Goal: Register for event/course

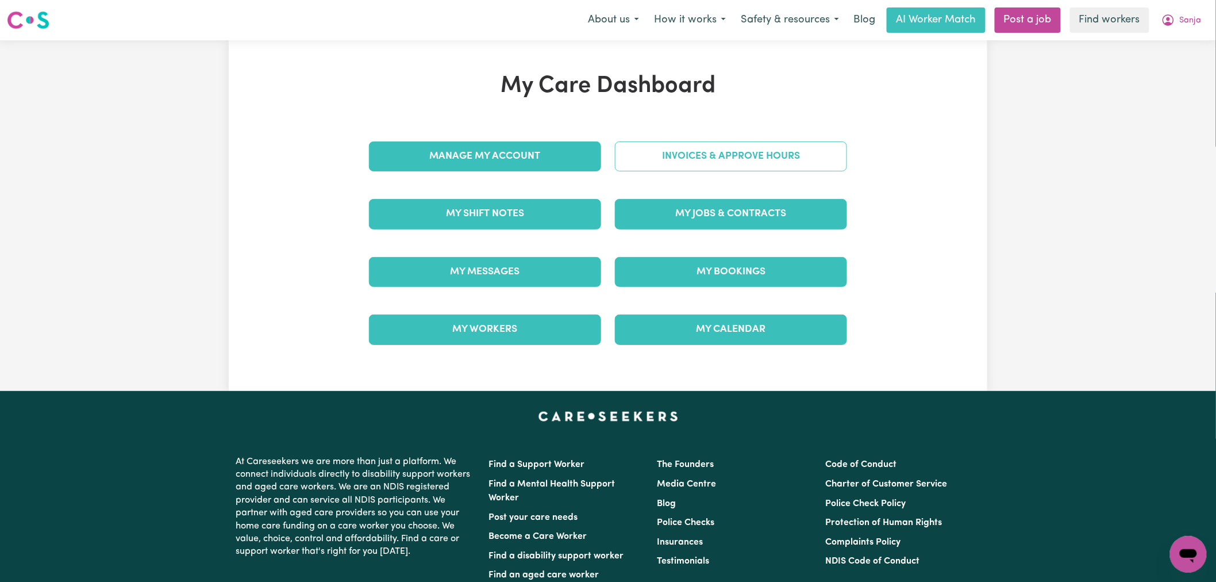
click at [671, 157] on link "Invoices & Approve Hours" at bounding box center [731, 156] width 232 height 30
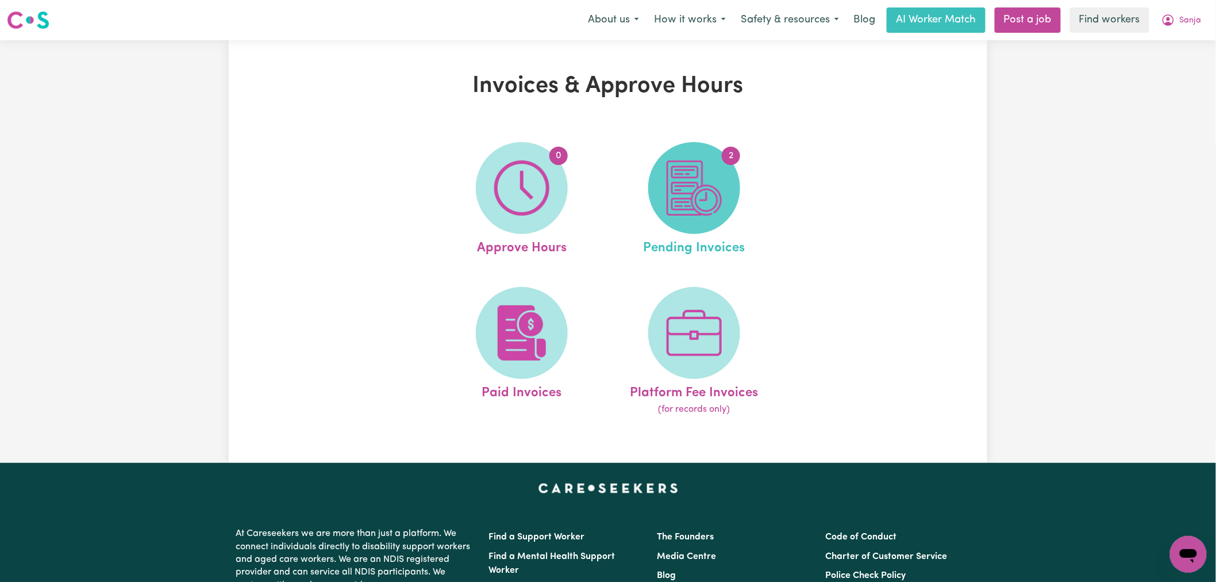
click at [717, 199] on img at bounding box center [694, 187] width 55 height 55
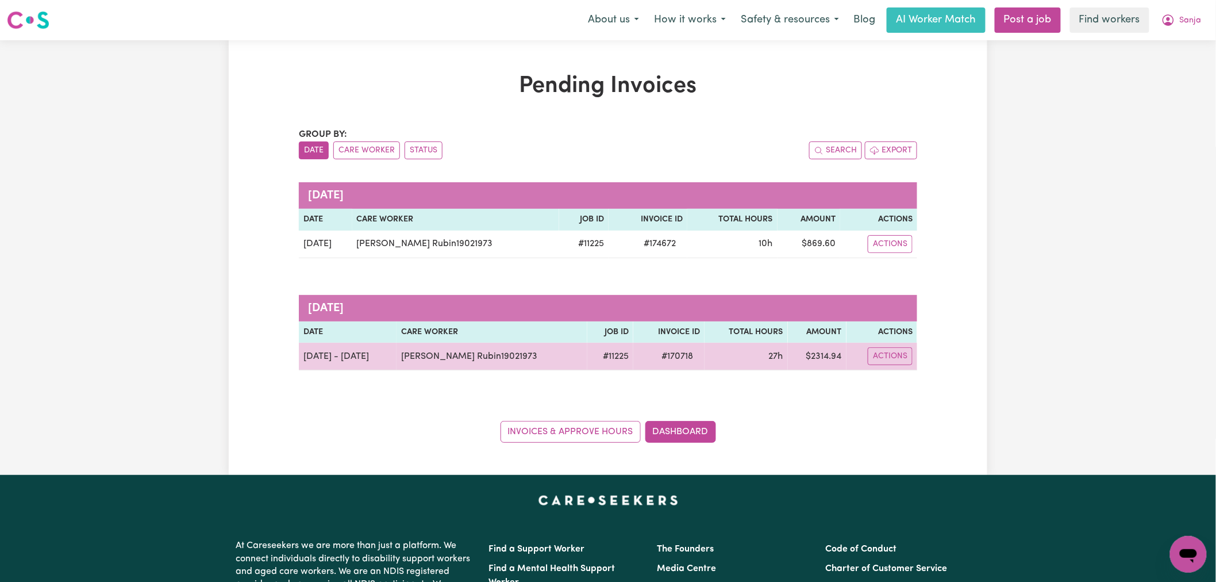
click at [449, 369] on td "[PERSON_NAME] Rubin19021973" at bounding box center [492, 357] width 191 height 28
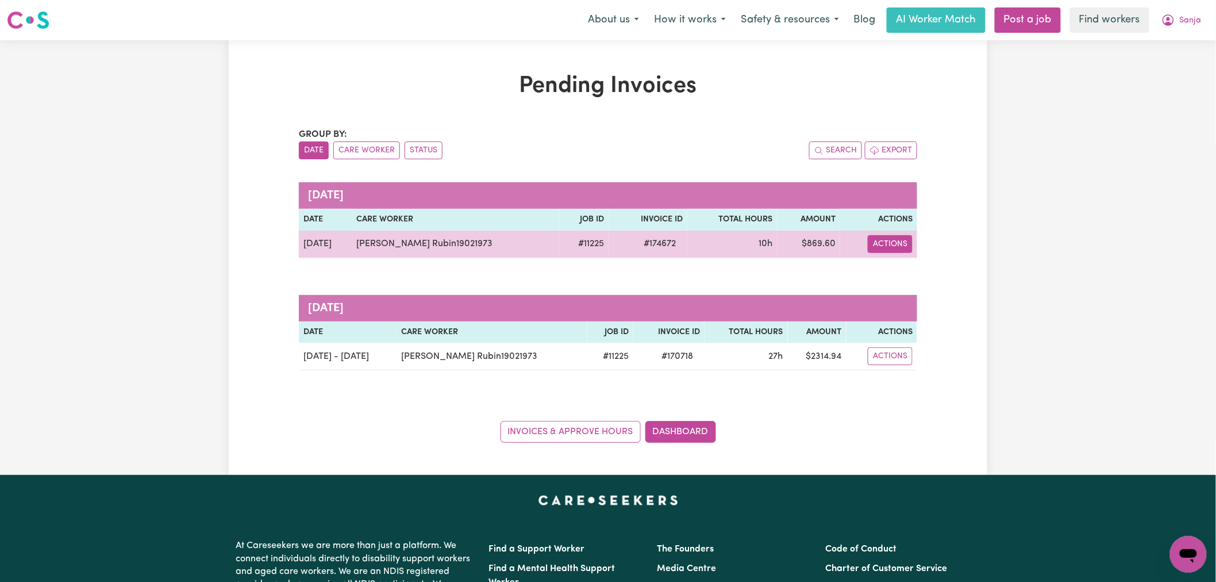
click at [878, 246] on button "Actions" at bounding box center [890, 244] width 45 height 18
click at [890, 261] on link "Download Invoice" at bounding box center [929, 270] width 105 height 23
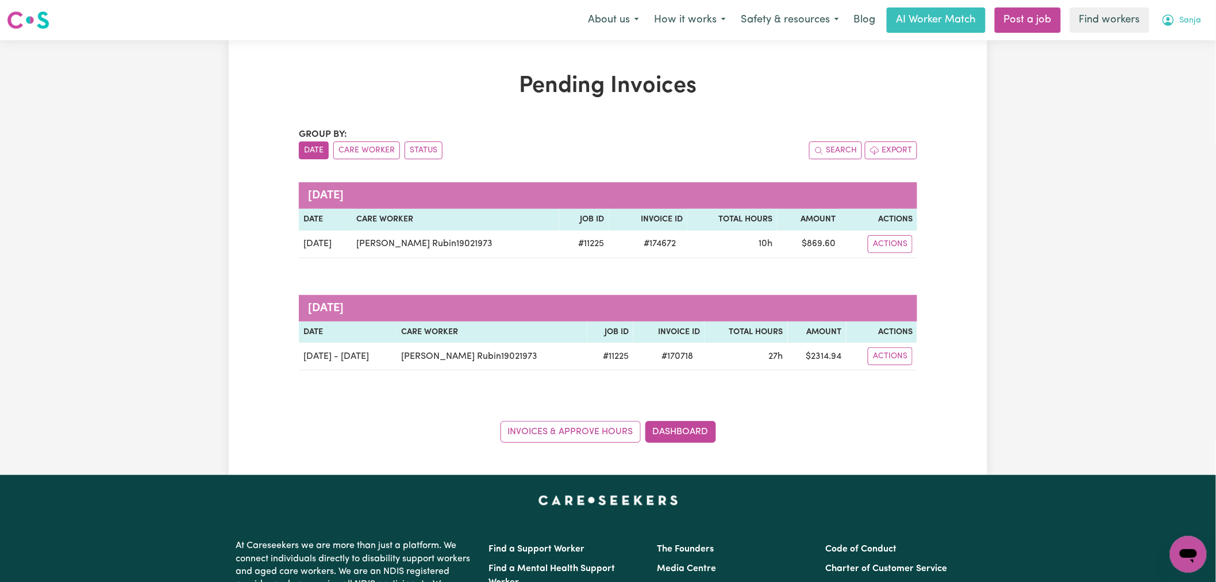
click at [1193, 23] on span "Sanja" at bounding box center [1191, 20] width 22 height 13
click at [1187, 50] on link "My Dashboard" at bounding box center [1163, 45] width 91 height 22
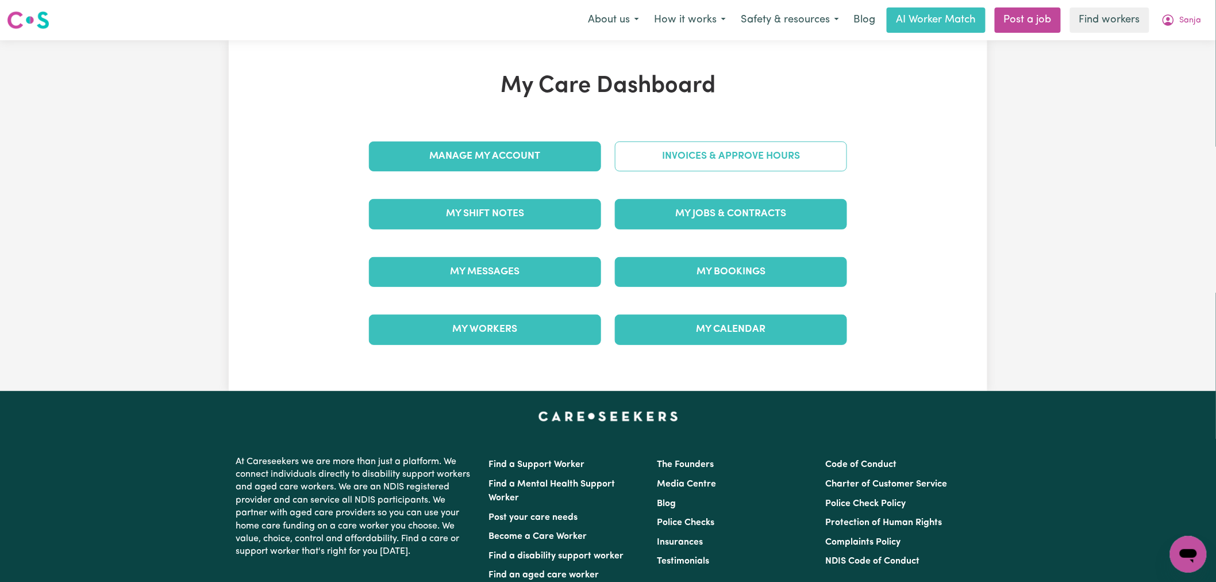
click at [780, 148] on link "Invoices & Approve Hours" at bounding box center [731, 156] width 232 height 30
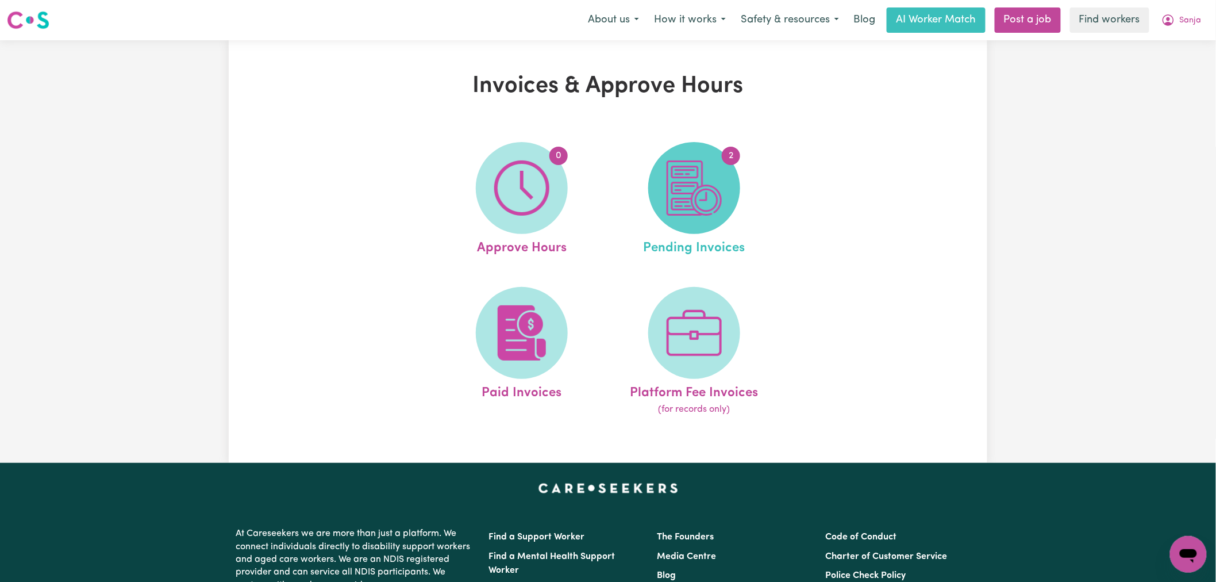
click at [708, 217] on span "2" at bounding box center [694, 188] width 92 height 92
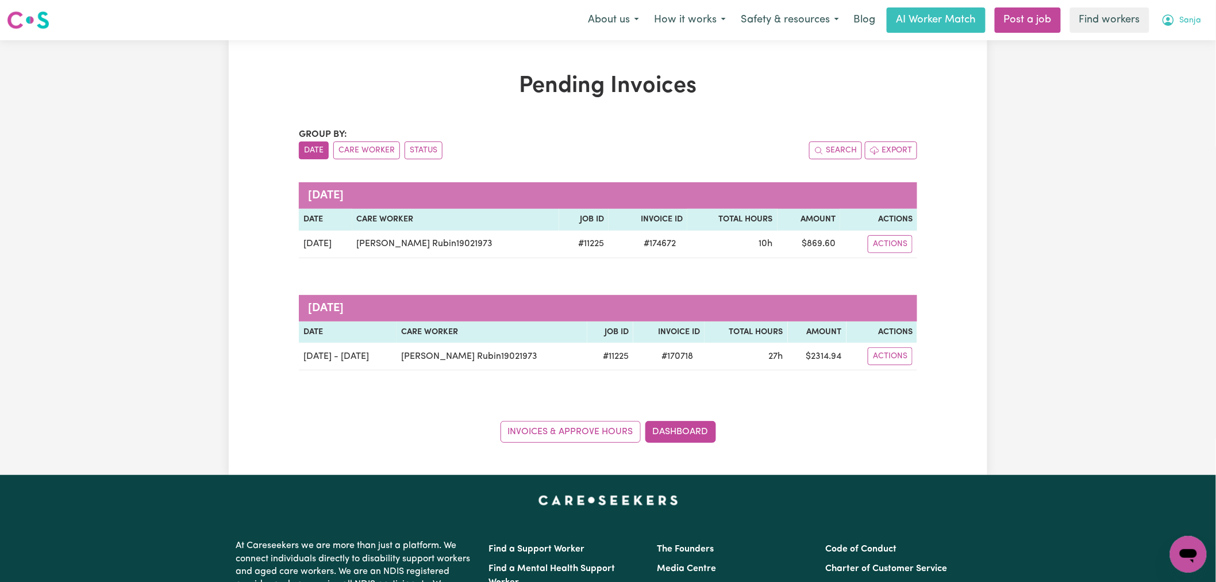
click at [1193, 12] on button "Sanja" at bounding box center [1181, 20] width 55 height 24
click at [1187, 49] on link "My Dashboard" at bounding box center [1163, 45] width 91 height 22
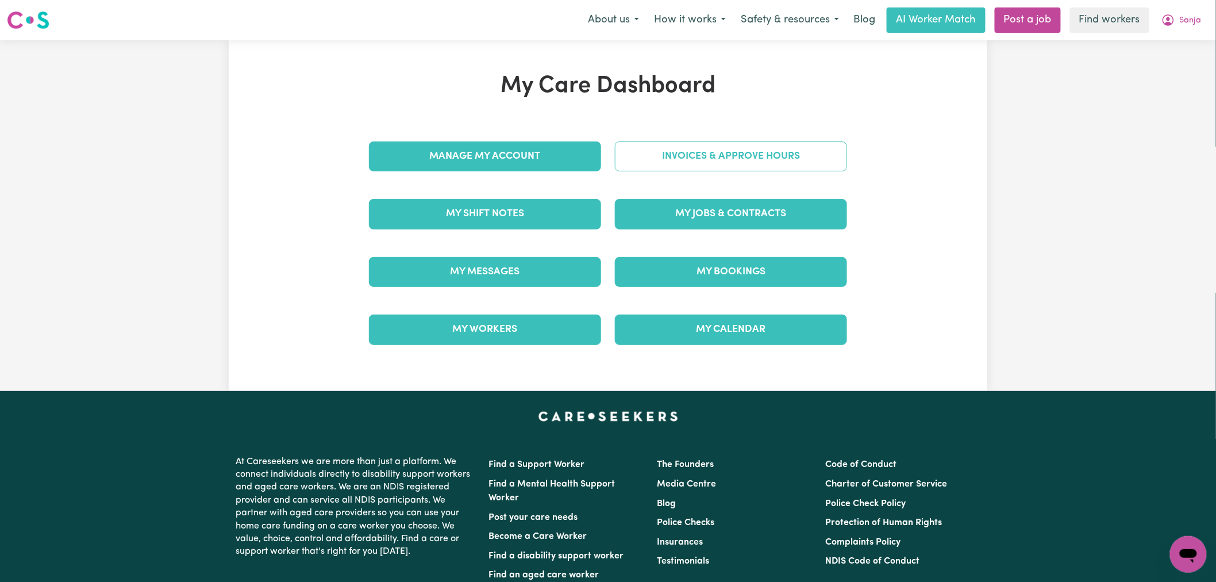
click at [764, 151] on link "Invoices & Approve Hours" at bounding box center [731, 156] width 232 height 30
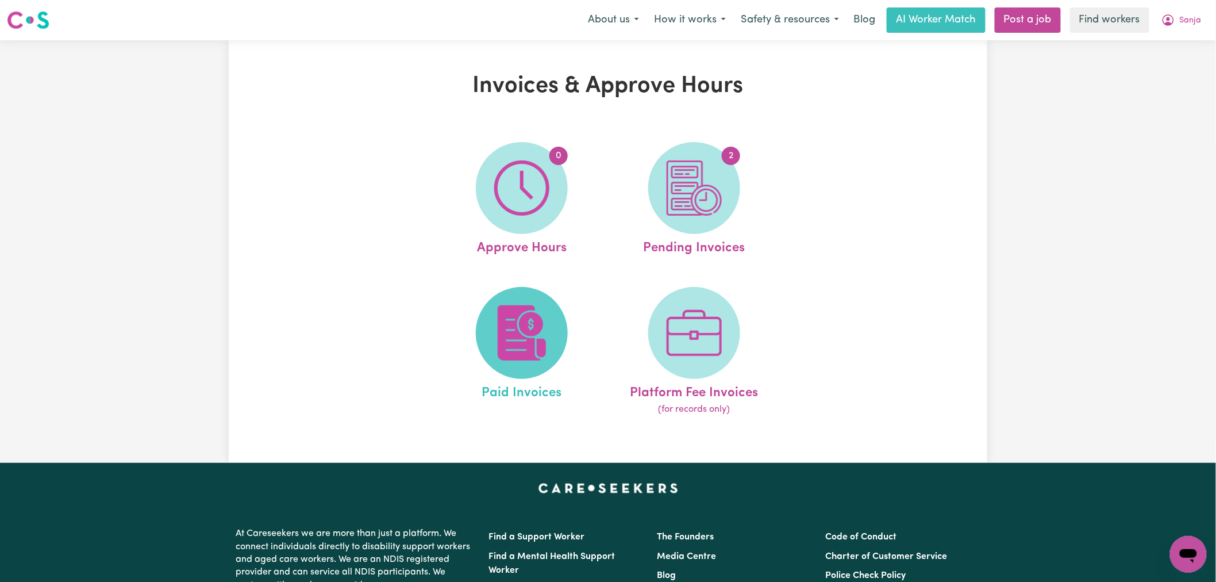
click at [545, 335] on img at bounding box center [521, 332] width 55 height 55
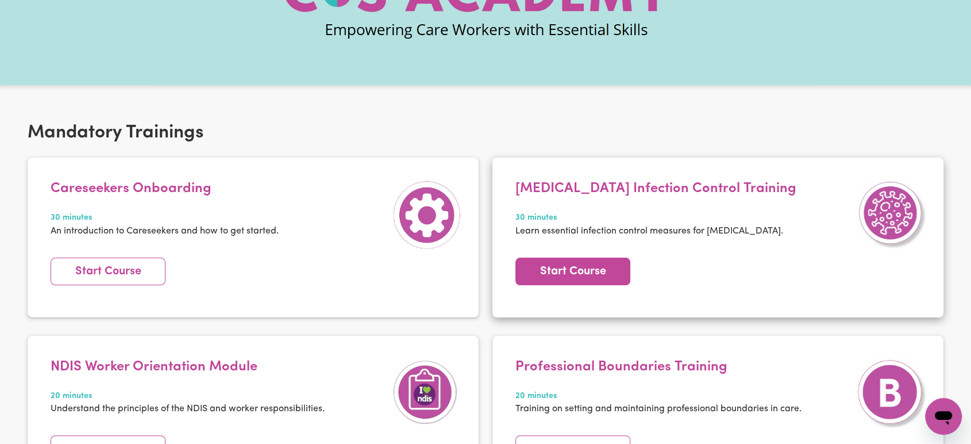
click at [579, 273] on link "Start Course" at bounding box center [573, 271] width 115 height 28
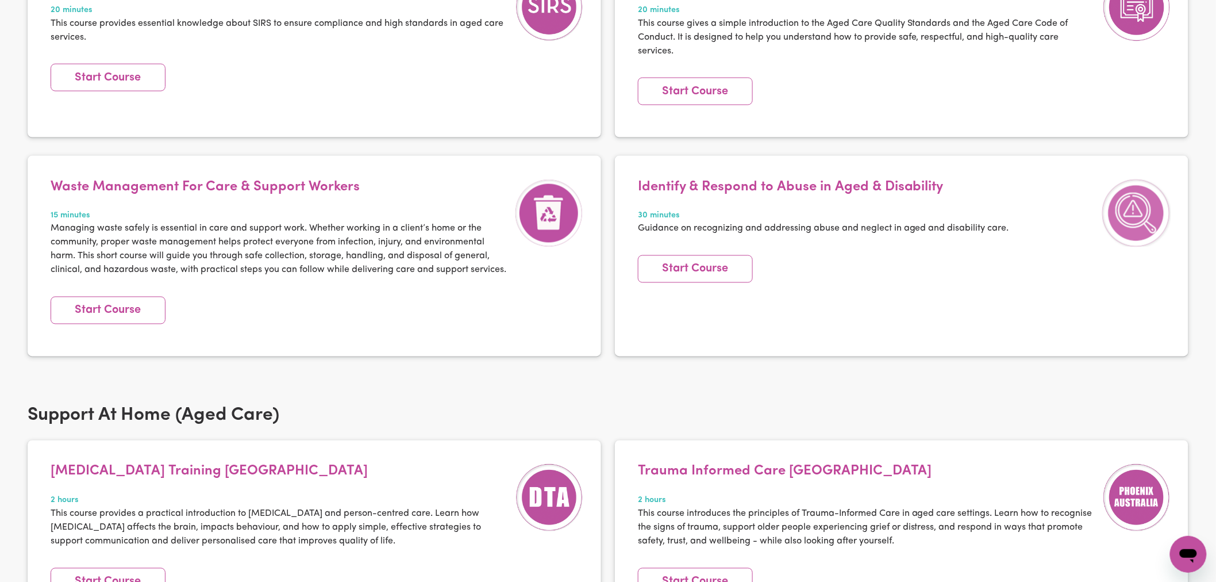
scroll to position [638, 0]
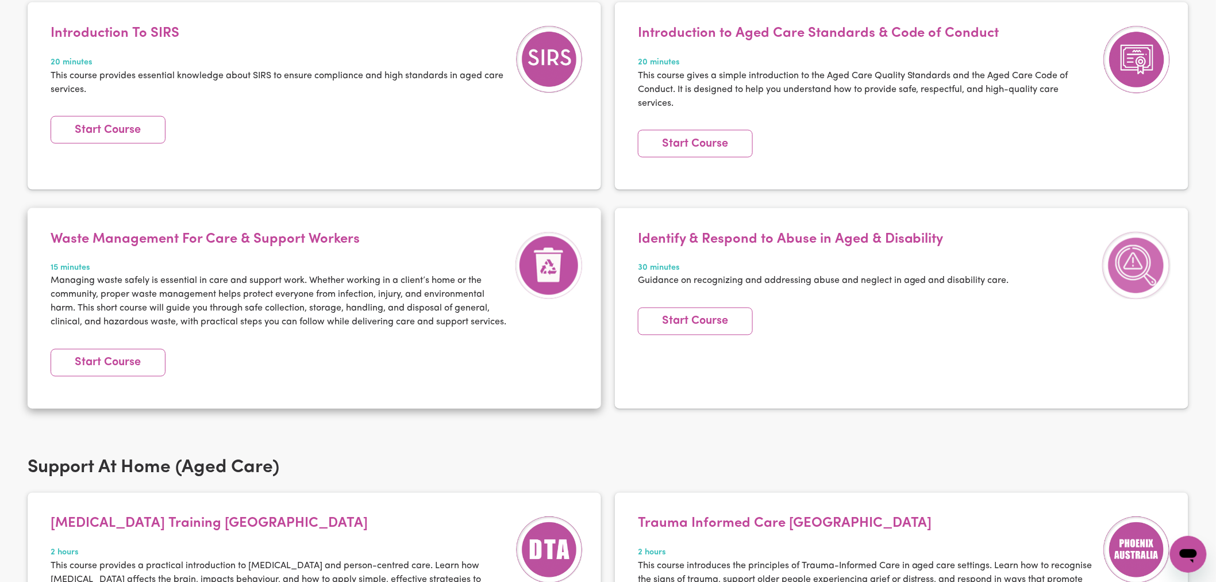
click at [316, 236] on h4 "Waste Management For Care & Support Workers" at bounding box center [280, 239] width 459 height 17
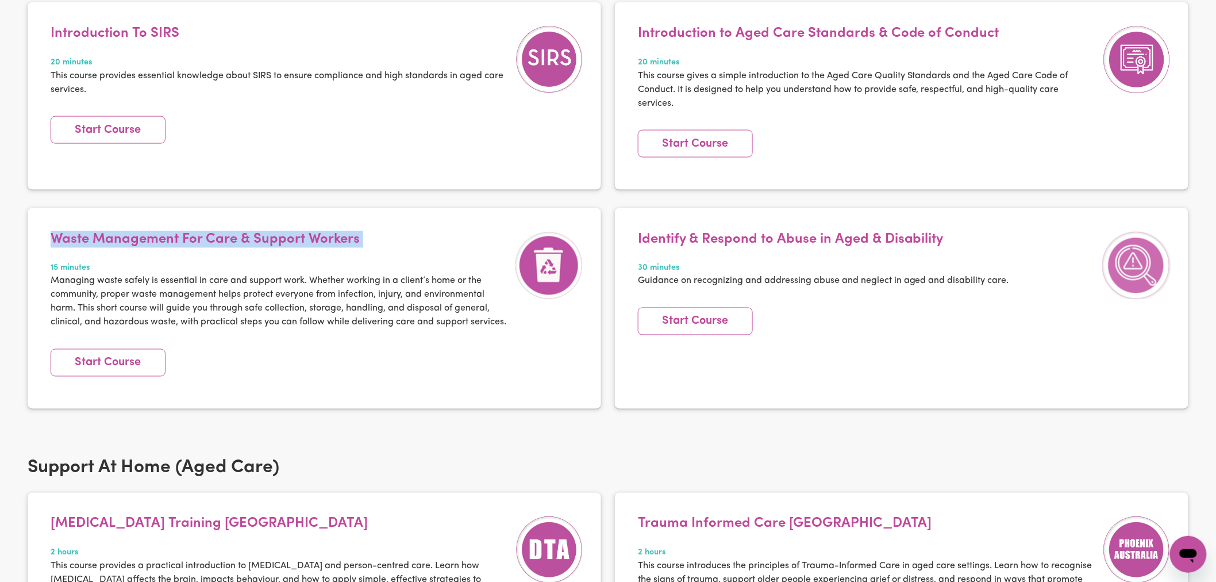
copy h4 "Waste Management For Care & Support Workers"
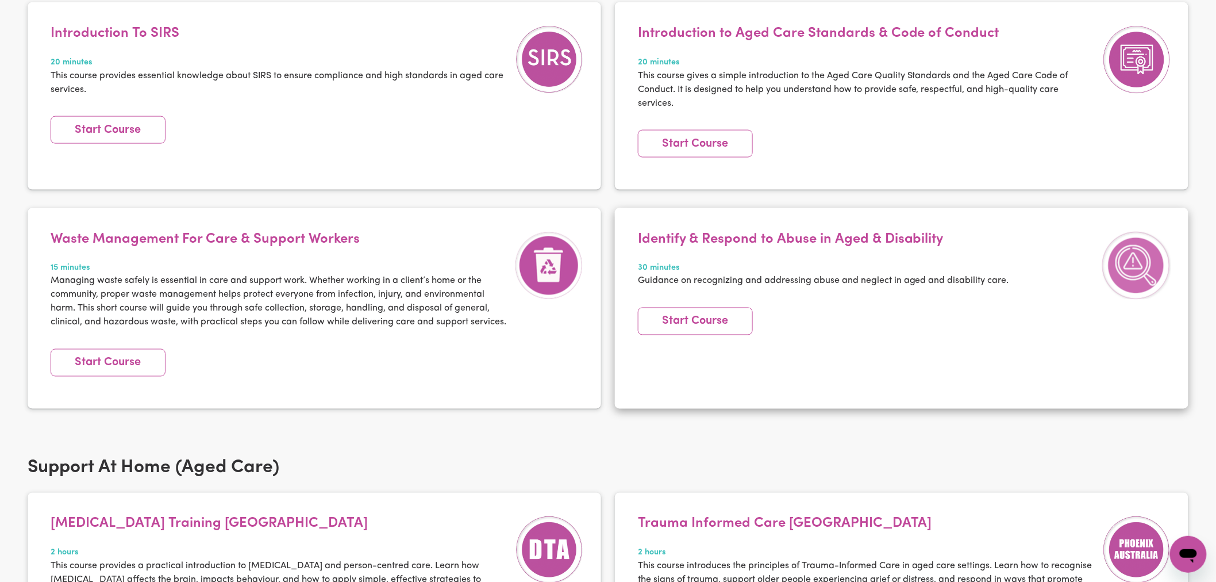
click at [743, 239] on h4 "Identify & Respond to Abuse in Aged & Disability" at bounding box center [823, 239] width 371 height 17
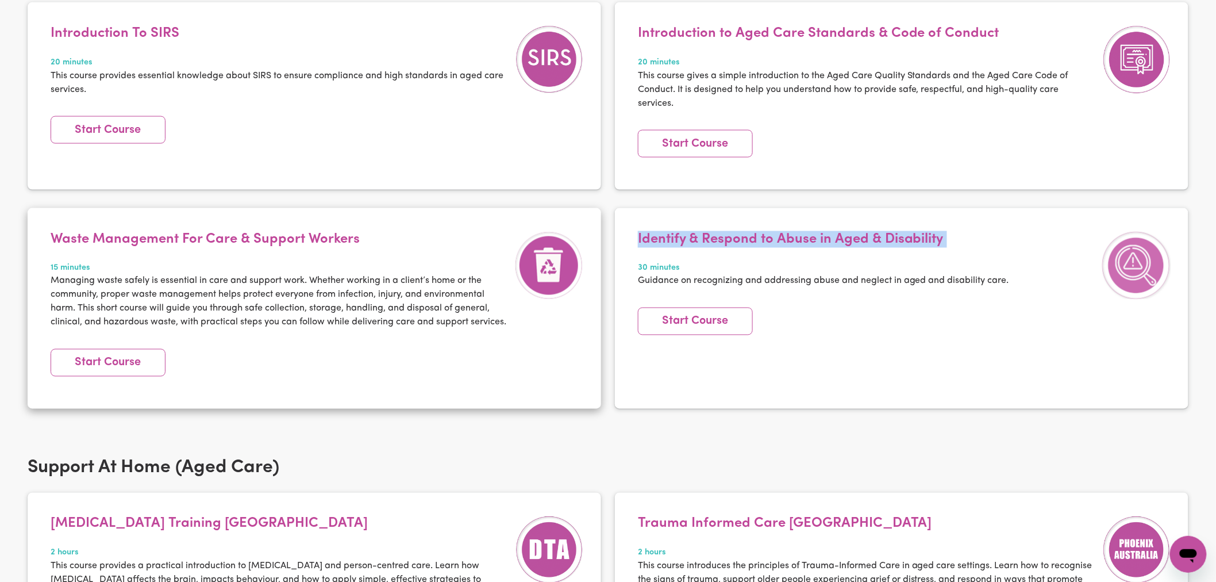
copy h4 "Identify & Respond to Abuse in Aged & Disability"
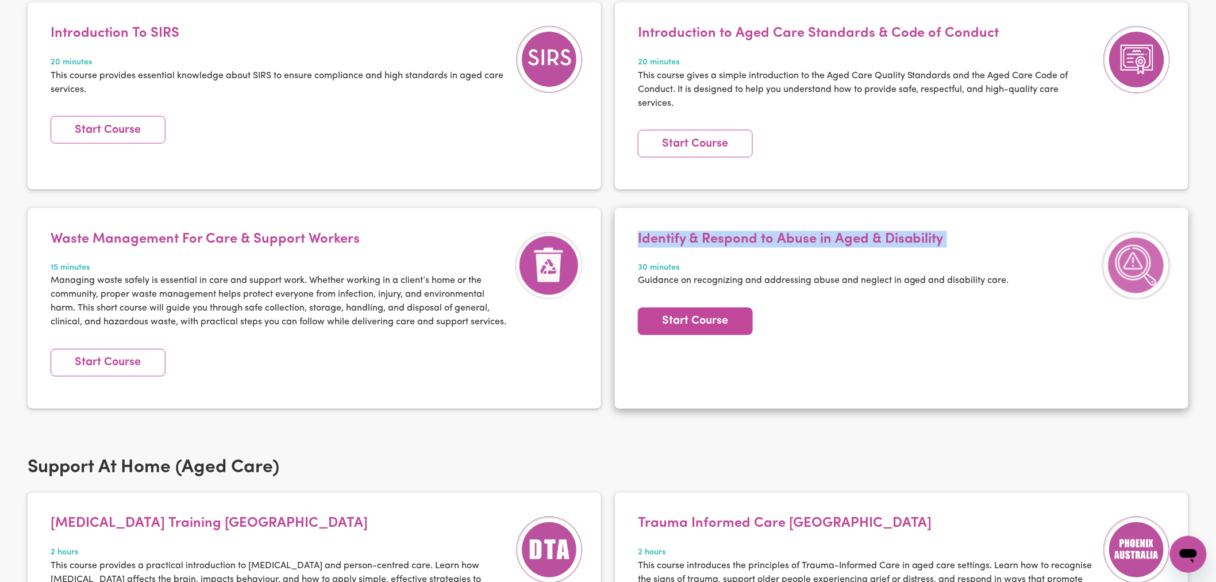
click at [682, 329] on link "Start Course" at bounding box center [695, 321] width 115 height 28
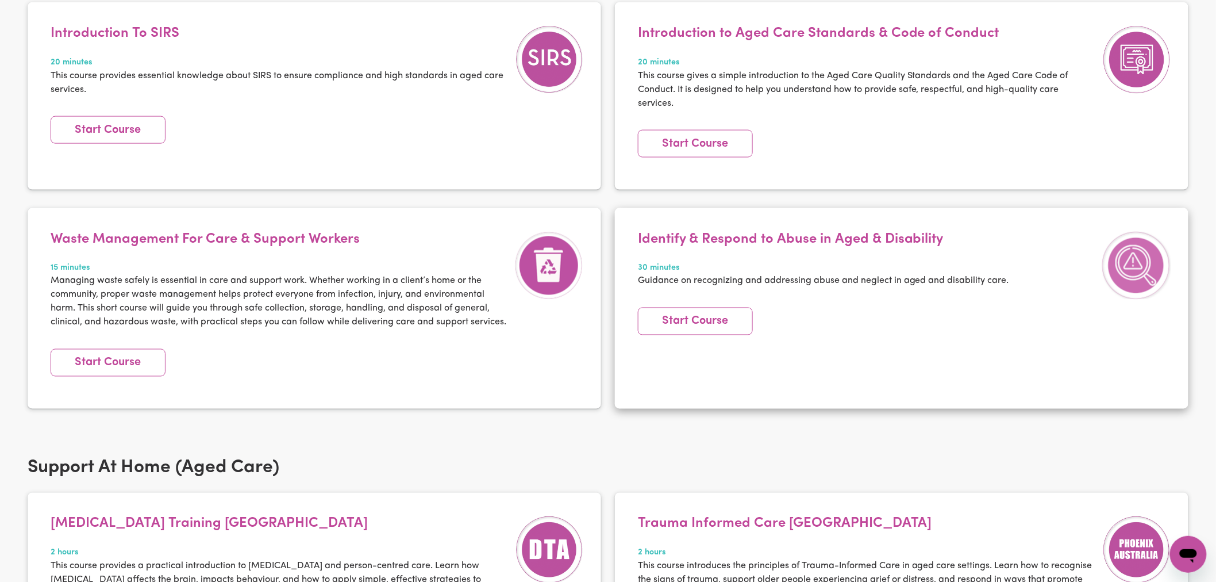
click at [756, 251] on div "Identify & Respond to Abuse in Aged & Disability 30 minutes Guidance on recogni…" at bounding box center [823, 266] width 383 height 71
click at [760, 233] on h4 "Identify & Respond to Abuse in Aged & Disability" at bounding box center [823, 239] width 371 height 17
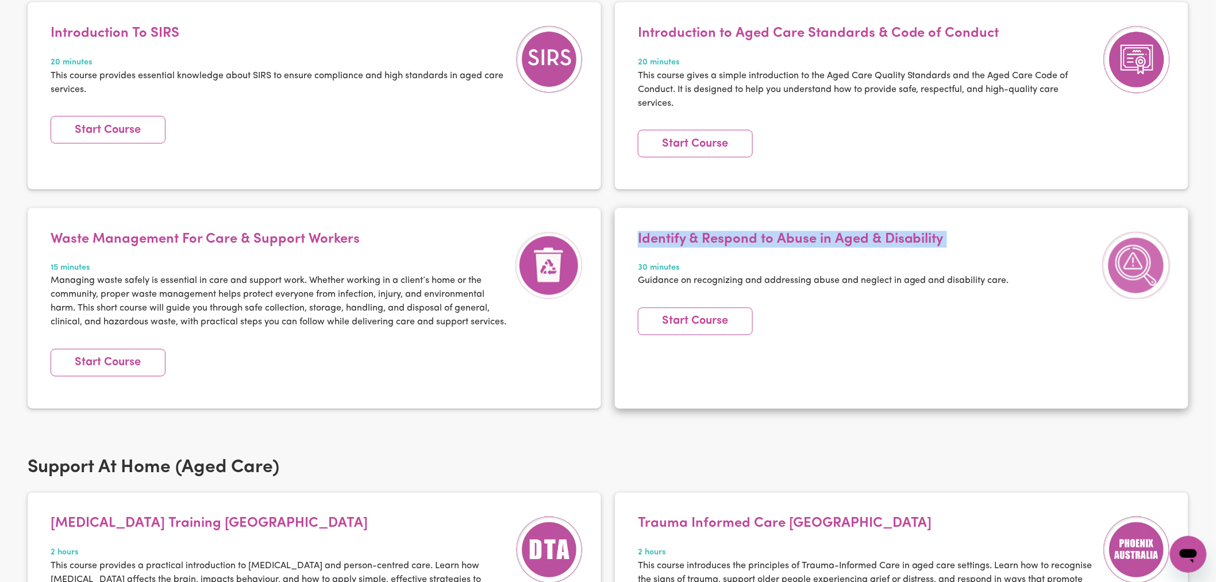
click at [760, 233] on h4 "Identify & Respond to Abuse in Aged & Disability" at bounding box center [823, 239] width 371 height 17
copy h4 "Identify & Respond to Abuse in Aged & Disability"
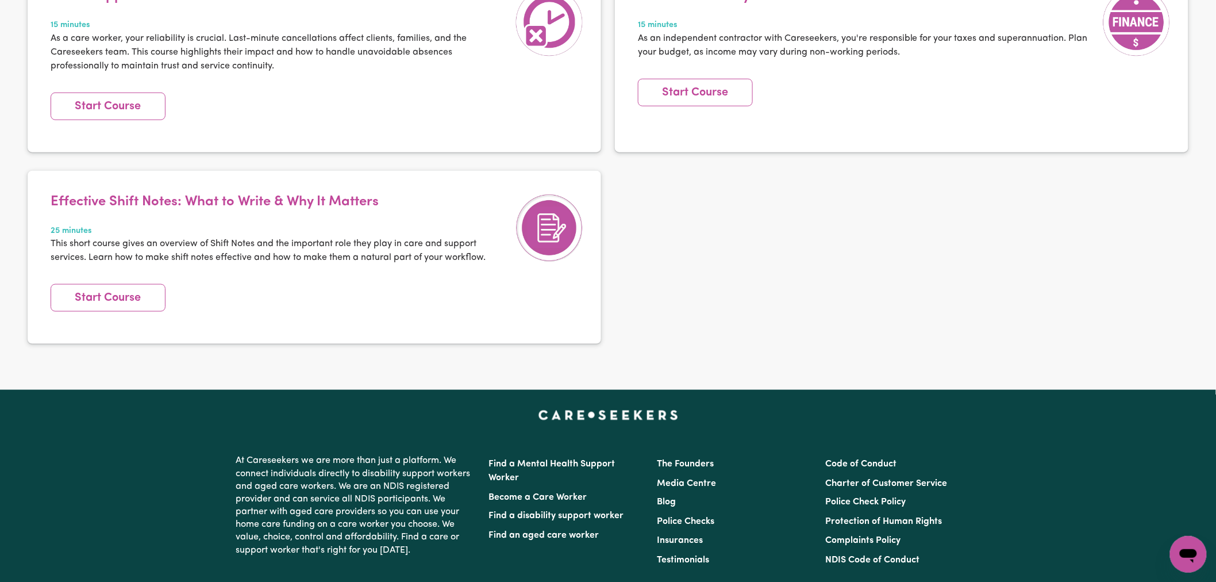
scroll to position [1852, 0]
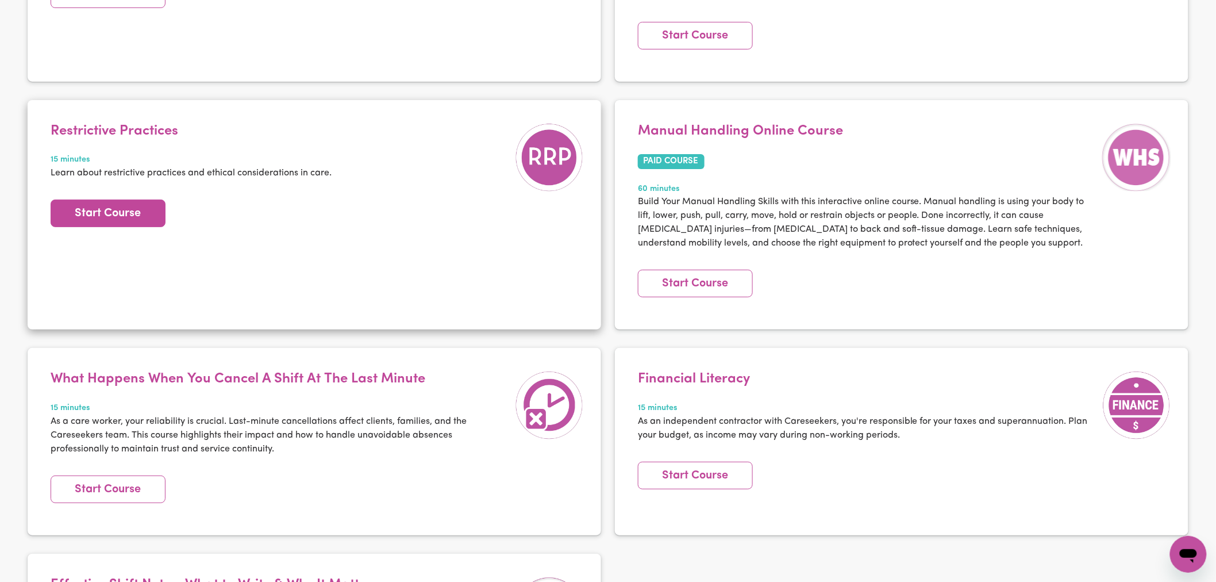
click at [140, 214] on link "Start Course" at bounding box center [108, 213] width 115 height 28
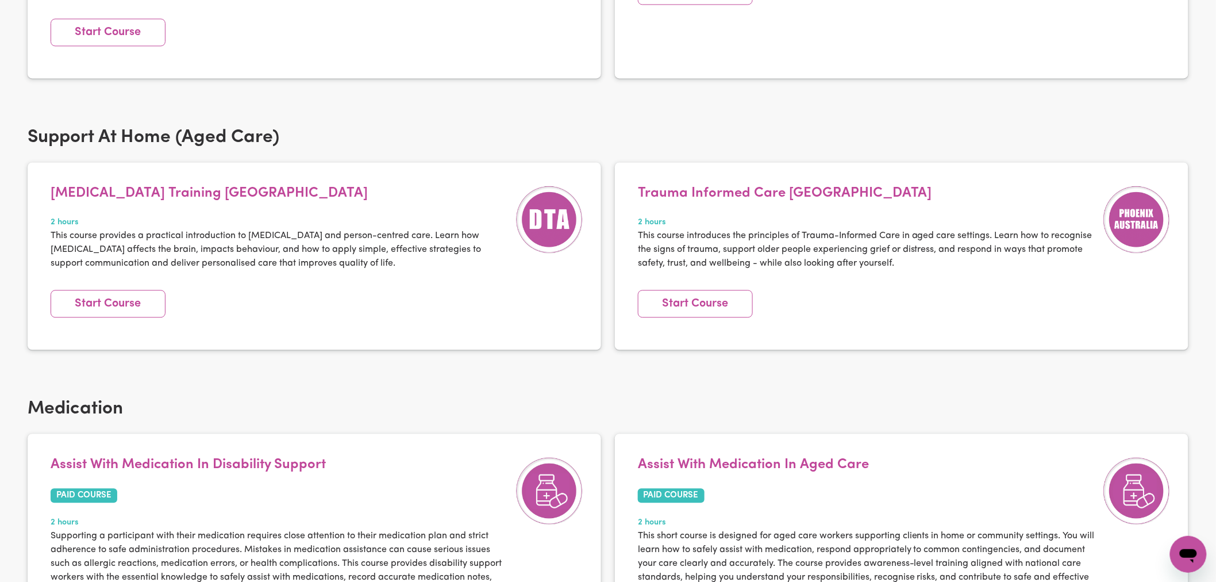
scroll to position [957, 0]
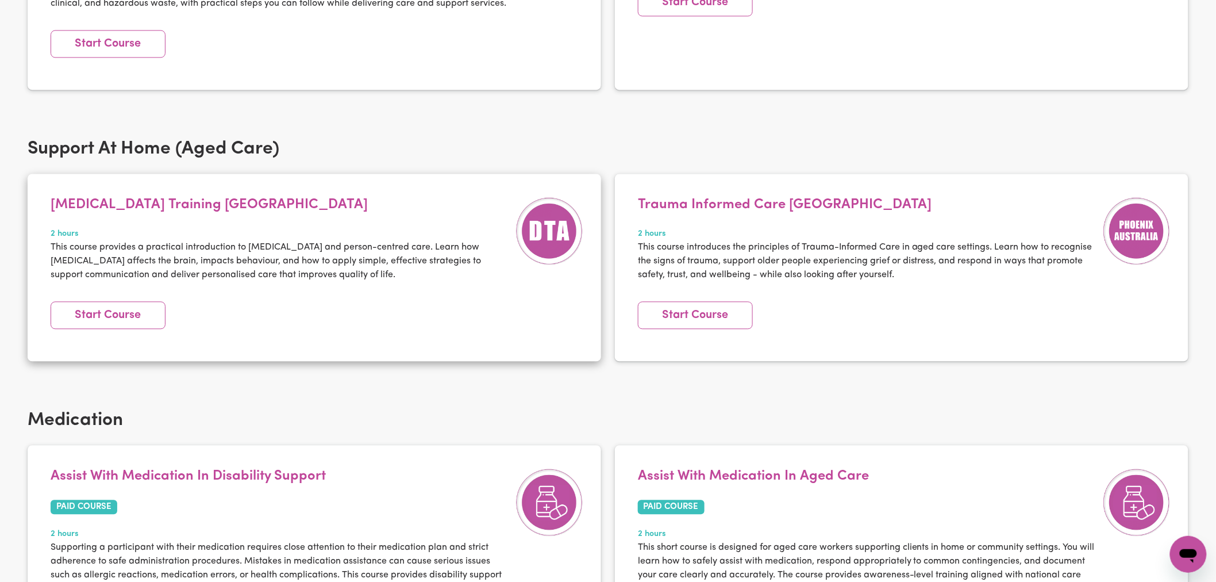
click at [399, 176] on article "Dementia Training Australia 2 hours This course provides a practical introducti…" at bounding box center [315, 267] width 574 height 187
